Goal: Task Accomplishment & Management: Manage account settings

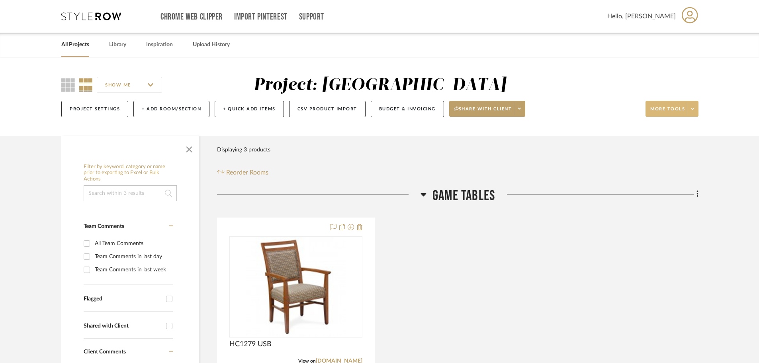
click at [693, 110] on icon at bounding box center [692, 109] width 3 height 4
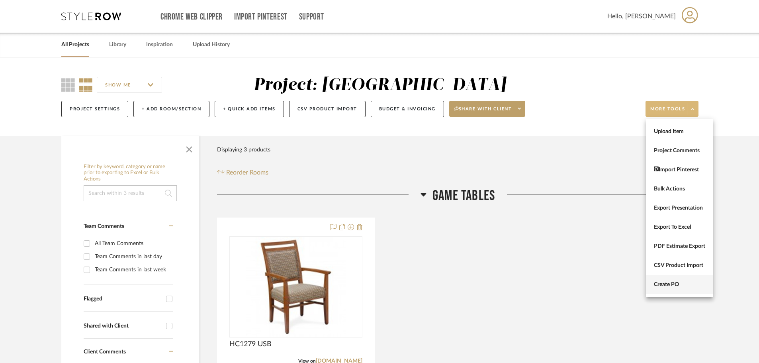
click at [682, 286] on span "Create PO" at bounding box center [679, 284] width 51 height 7
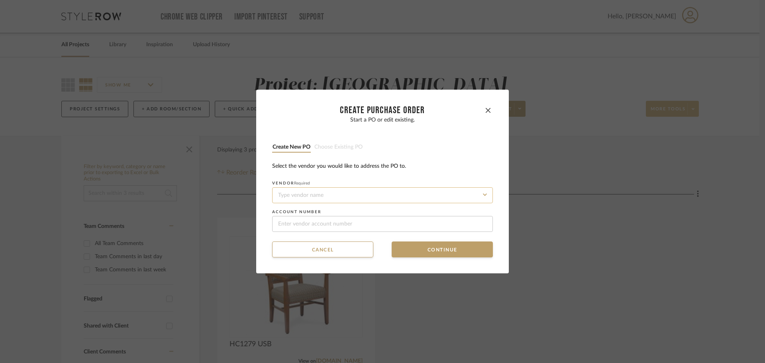
click at [341, 196] on input at bounding box center [382, 195] width 221 height 16
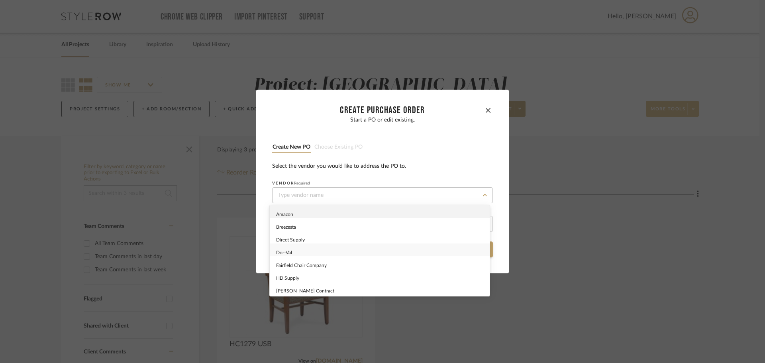
click at [339, 253] on div "Dor-Val" at bounding box center [380, 249] width 220 height 13
type input "Dor-Val"
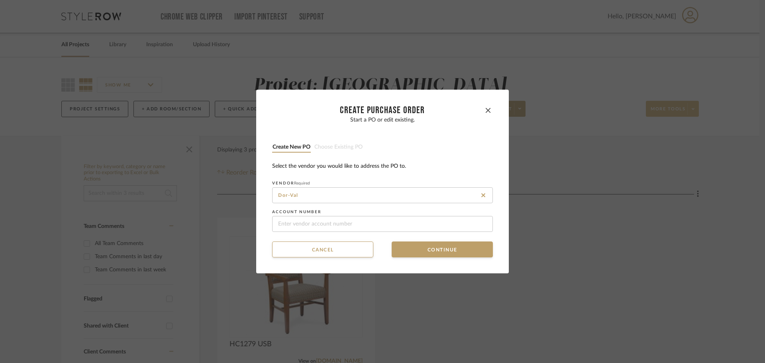
click at [410, 241] on mat-dialog-content "CREATE Purchase order Start a PO or edit existing. Create new PO Choose existin…" at bounding box center [382, 182] width 221 height 152
click at [412, 250] on button "Continue" at bounding box center [442, 249] width 101 height 16
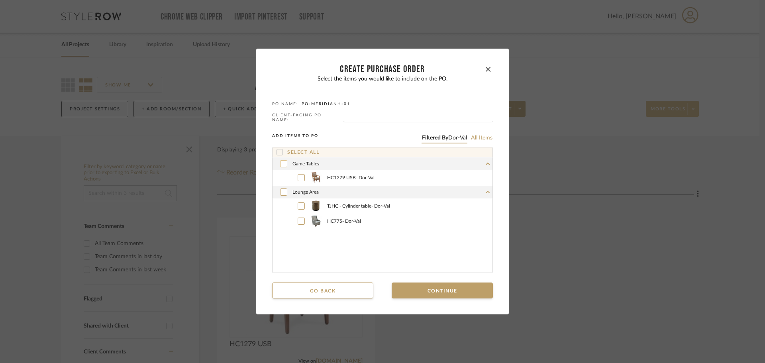
click at [280, 160] on div at bounding box center [283, 163] width 7 height 7
click at [281, 189] on icon at bounding box center [283, 192] width 5 height 6
click at [282, 190] on icon at bounding box center [283, 192] width 5 height 6
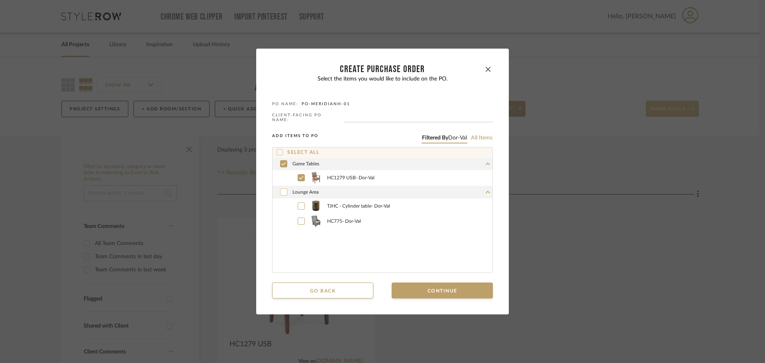
click at [433, 287] on button "Continue" at bounding box center [442, 290] width 101 height 16
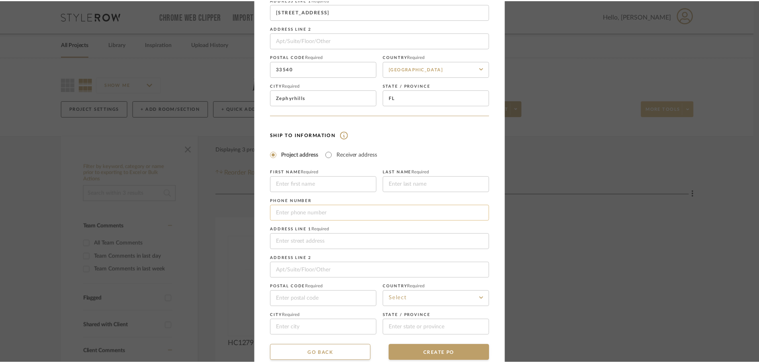
scroll to position [93, 0]
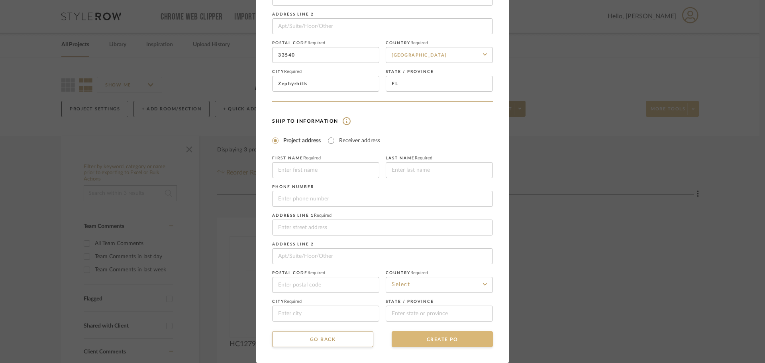
click at [456, 332] on button "CREATE PO" at bounding box center [442, 339] width 101 height 16
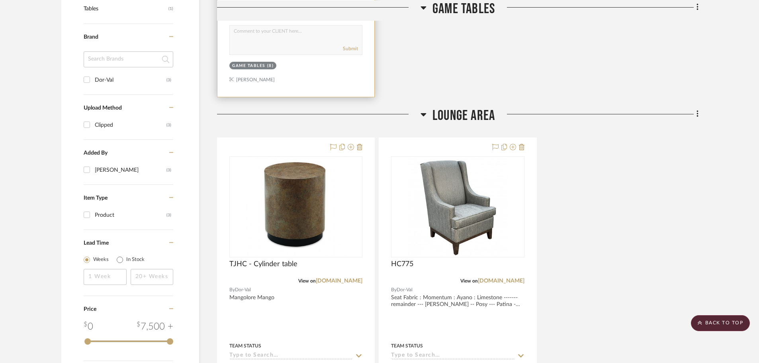
scroll to position [478, 0]
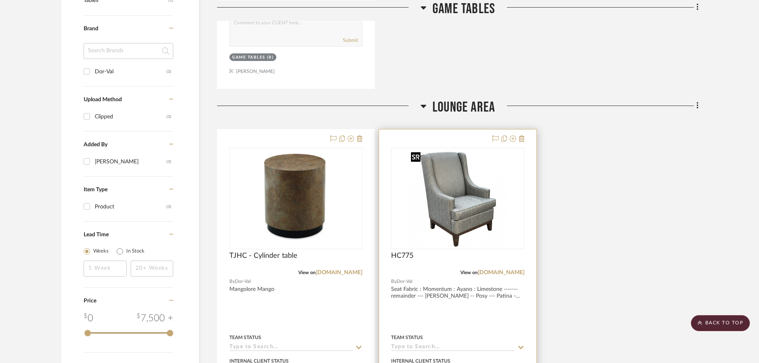
click at [449, 192] on img "0" at bounding box center [458, 199] width 100 height 100
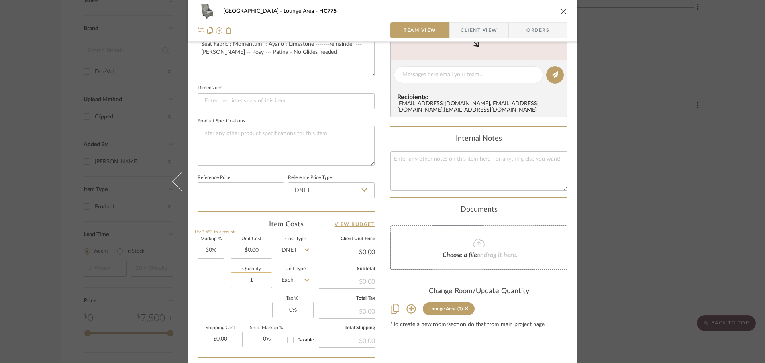
scroll to position [319, 0]
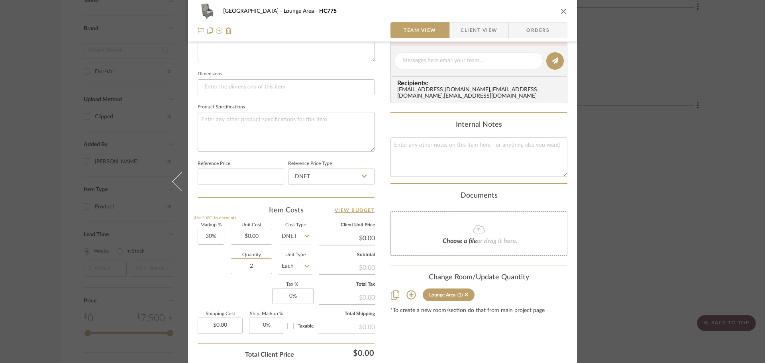
type input "2"
click at [252, 280] on sr-form-field "Quantity 2" at bounding box center [251, 267] width 41 height 28
click at [562, 13] on icon "close" at bounding box center [563, 11] width 6 height 6
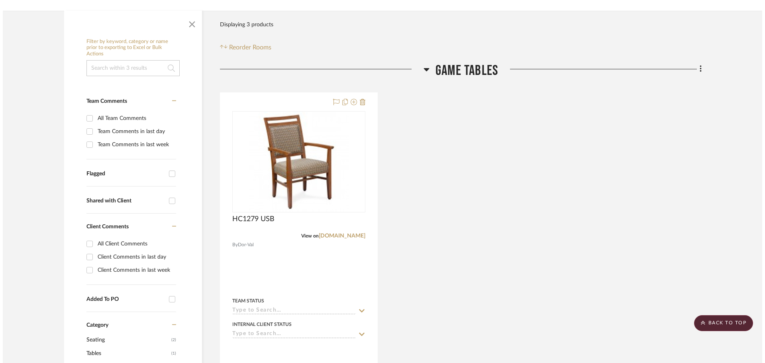
scroll to position [0, 0]
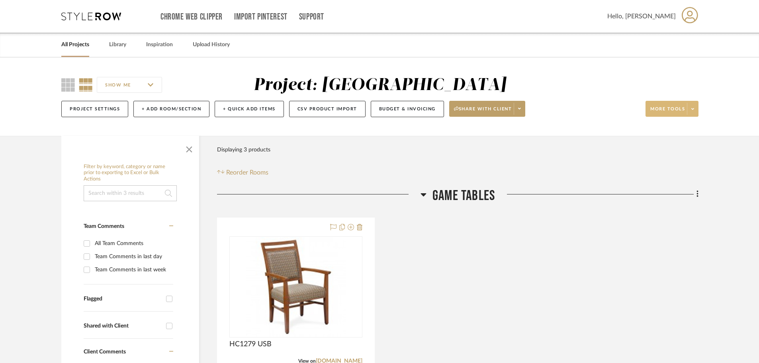
click at [695, 108] on span at bounding box center [692, 109] width 11 height 12
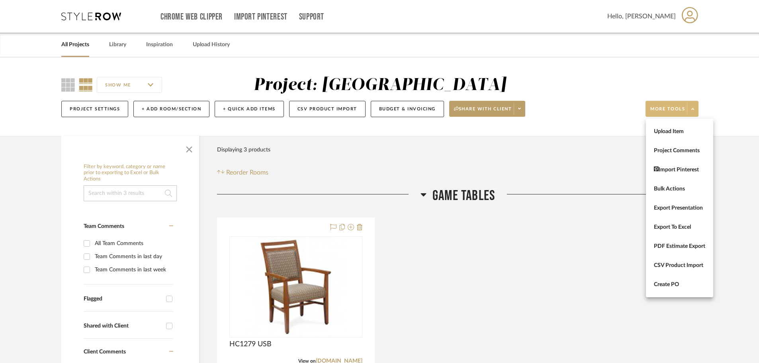
click at [695, 108] on div at bounding box center [379, 181] width 759 height 363
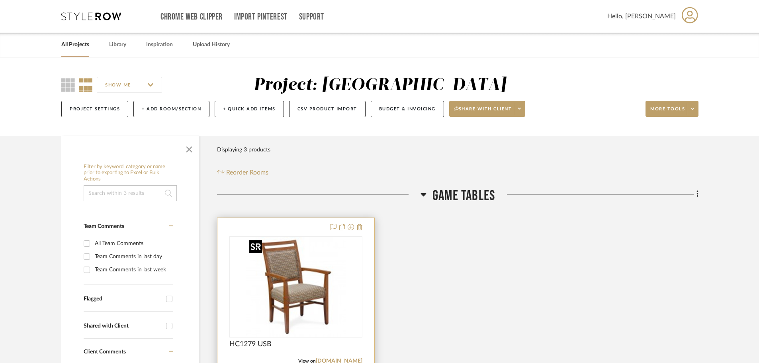
click at [302, 288] on img "0" at bounding box center [296, 287] width 100 height 100
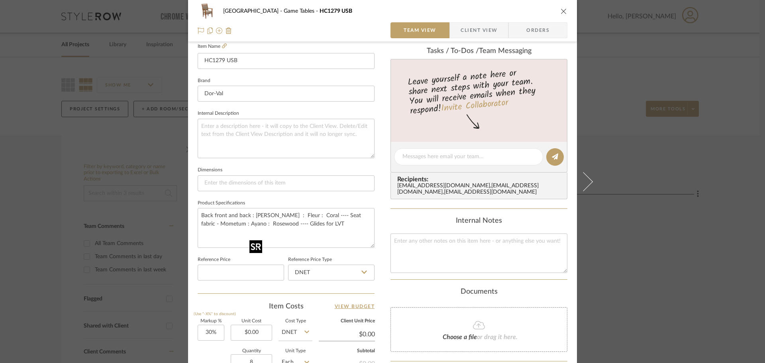
scroll to position [239, 0]
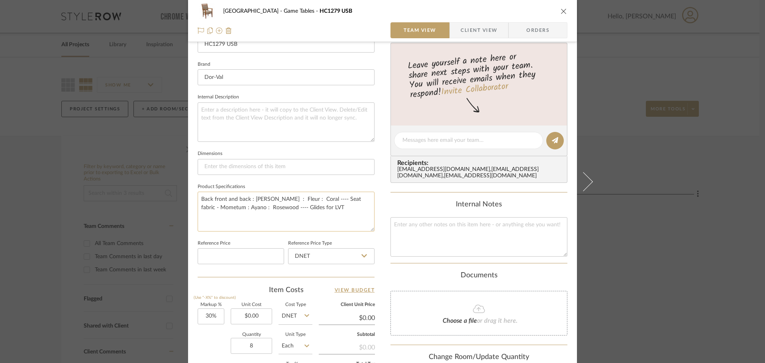
click at [357, 209] on textarea "Back front and back : [PERSON_NAME] : Fleur : Coral ---- Seat fabric - Mometum …" at bounding box center [286, 211] width 177 height 39
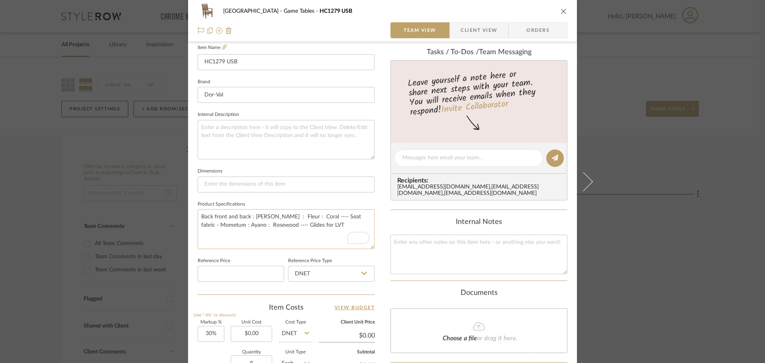
scroll to position [219, 0]
paste textarea "W2010 Mangolore Mango"
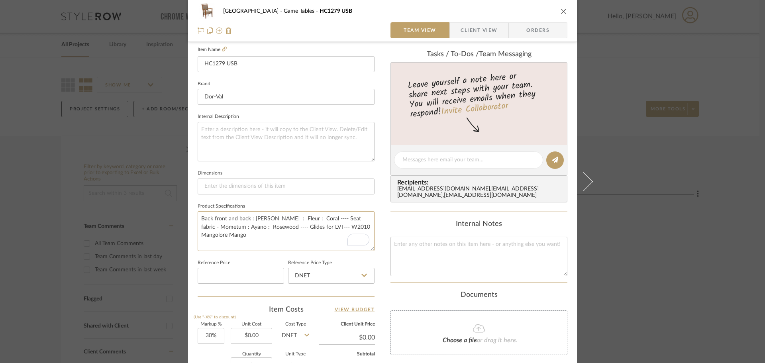
type textarea "Back front and back : [PERSON_NAME] : Fleur : Coral ---- Seat fabric - Mometum …"
click at [343, 259] on fieldset "Reference Price Type DNET" at bounding box center [331, 270] width 86 height 27
click at [560, 12] on icon "close" at bounding box center [563, 11] width 6 height 6
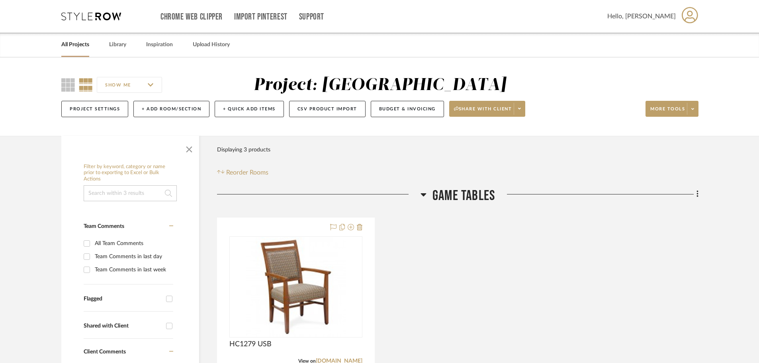
click at [693, 107] on icon at bounding box center [692, 109] width 3 height 4
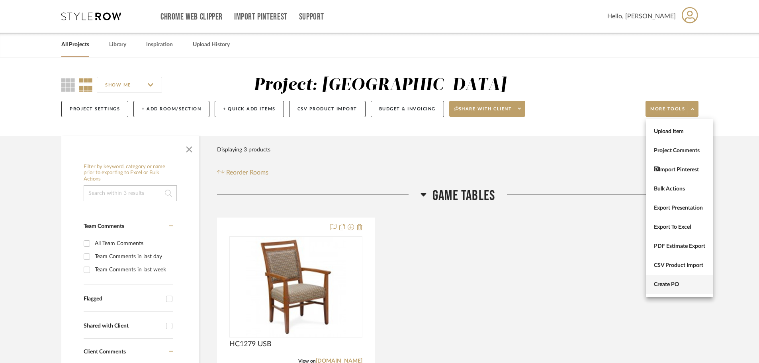
click at [678, 285] on span "Create PO" at bounding box center [679, 284] width 51 height 7
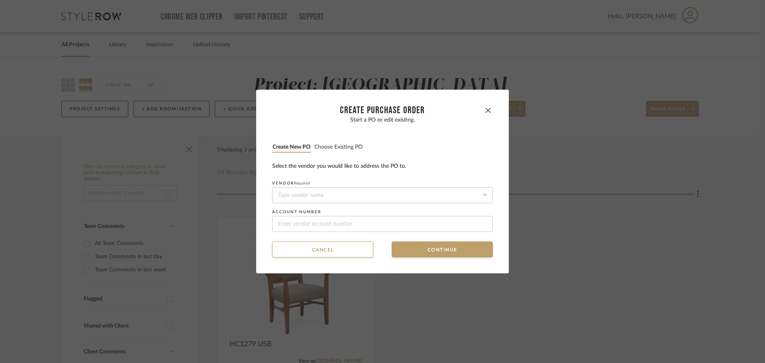
click at [332, 142] on div "Start a PO or edit existing. Create new PO Choose existing PO Select the vendor…" at bounding box center [382, 174] width 221 height 115
click at [361, 196] on input at bounding box center [382, 195] width 221 height 16
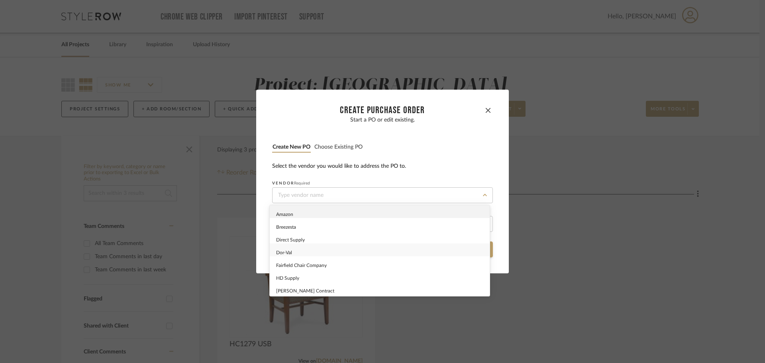
click at [358, 255] on div "Dor-Val" at bounding box center [380, 249] width 220 height 13
type input "Dor-Val"
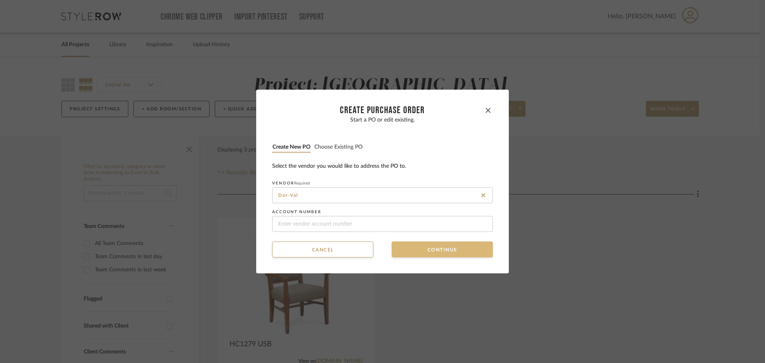
click at [422, 253] on button "Continue" at bounding box center [442, 249] width 101 height 16
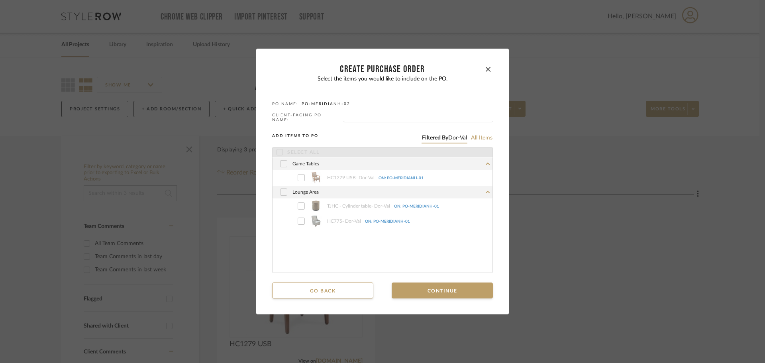
click at [280, 160] on div at bounding box center [283, 163] width 7 height 7
click at [277, 149] on icon at bounding box center [280, 152] width 6 height 6
click at [278, 166] on div "Game Tables" at bounding box center [382, 163] width 220 height 13
click at [283, 192] on div "TJHC - Cylinder table - Dor-Val [GEOGRAPHIC_DATA]: PO-MERIDIANH-01 HC775 - Dor-…" at bounding box center [382, 198] width 220 height 30
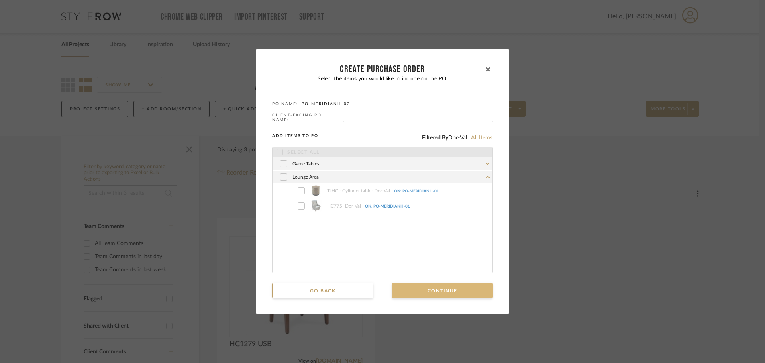
click at [439, 289] on button "Continue" at bounding box center [442, 290] width 101 height 16
click at [352, 278] on mat-dialog-content "CREATE Purchase order Select the items you would like to include on the PO. PO …" at bounding box center [382, 182] width 221 height 234
click at [352, 288] on button "Go back" at bounding box center [322, 290] width 101 height 16
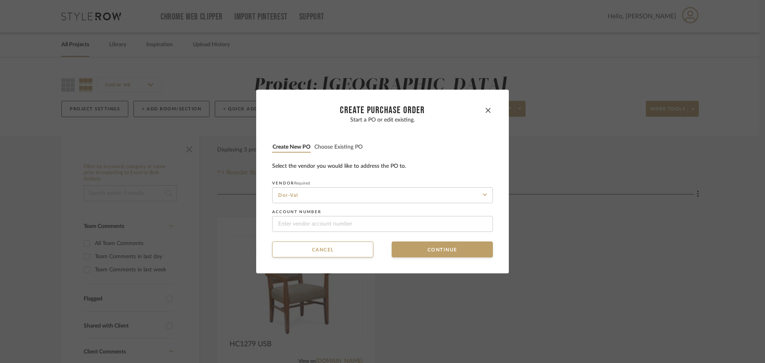
click at [341, 145] on button "Choose existing PO" at bounding box center [338, 147] width 49 height 8
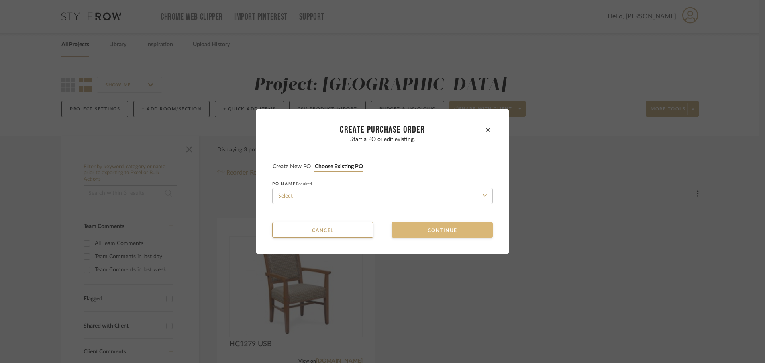
click at [417, 235] on button "Continue" at bounding box center [442, 230] width 101 height 16
click at [392, 198] on input at bounding box center [382, 196] width 221 height 16
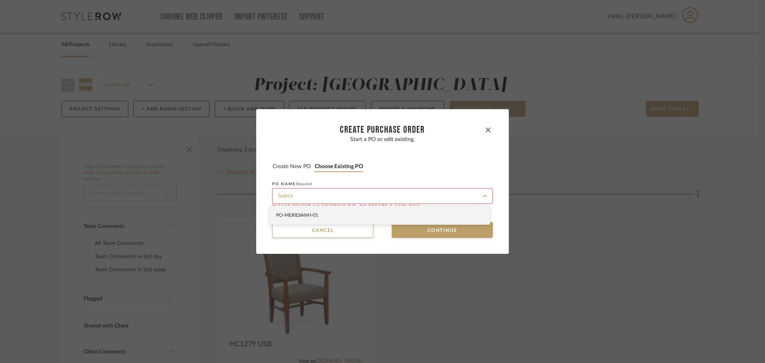
click at [392, 213] on div "PO-MERIDIANH-01" at bounding box center [380, 215] width 220 height 18
type input "PO-MERIDIANH-01"
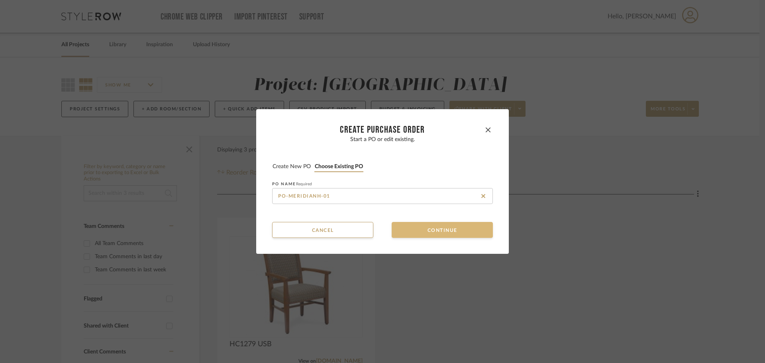
click at [409, 227] on button "Continue" at bounding box center [442, 230] width 101 height 16
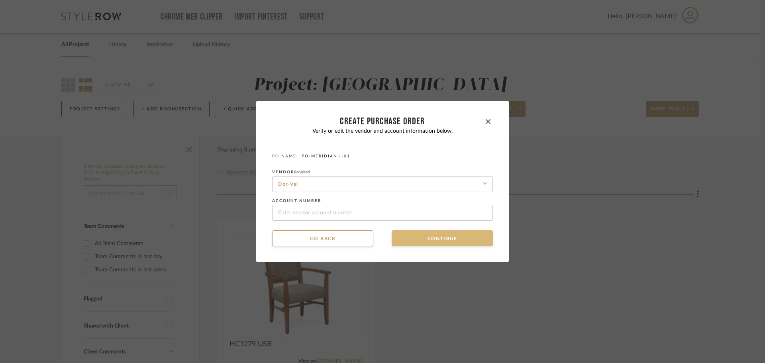
click at [415, 244] on button "Continue" at bounding box center [442, 238] width 101 height 16
click at [416, 240] on button "Continue" at bounding box center [442, 238] width 101 height 16
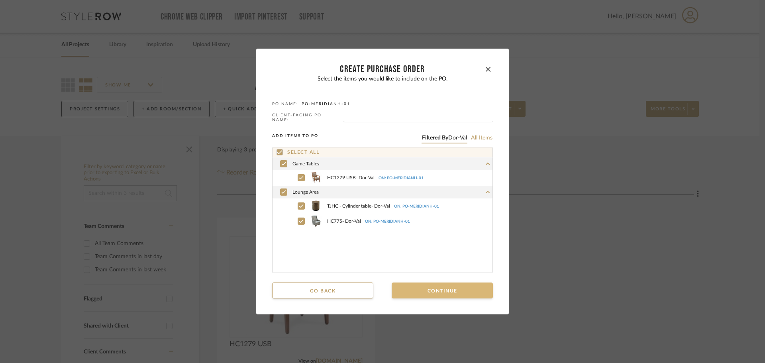
click at [425, 288] on button "Continue" at bounding box center [442, 290] width 101 height 16
click at [426, 284] on button "Continue" at bounding box center [442, 290] width 101 height 16
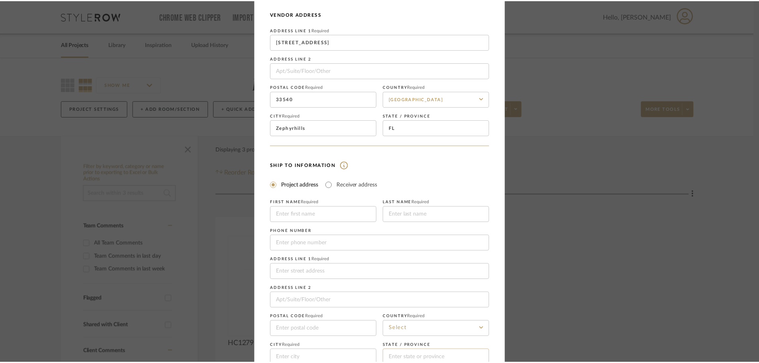
scroll to position [93, 0]
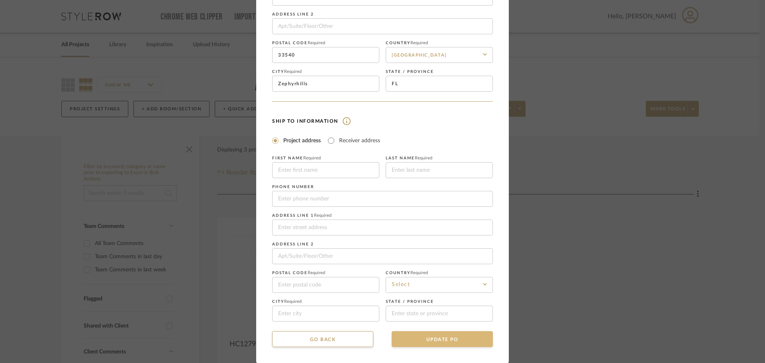
click at [460, 342] on button "UPDATE PO" at bounding box center [442, 339] width 101 height 16
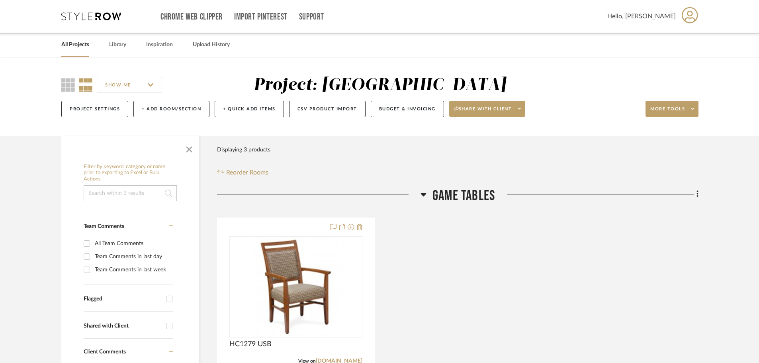
click at [115, 17] on icon at bounding box center [91, 16] width 60 height 8
